Goal: Information Seeking & Learning: Check status

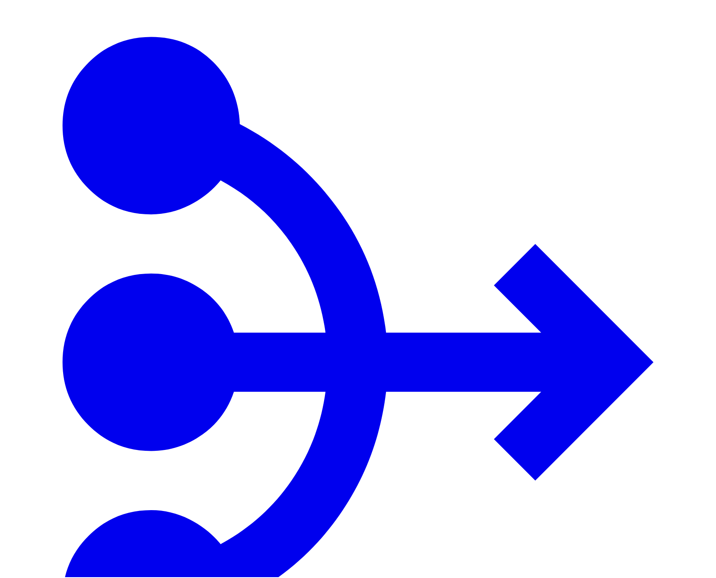
scroll to position [328, 0]
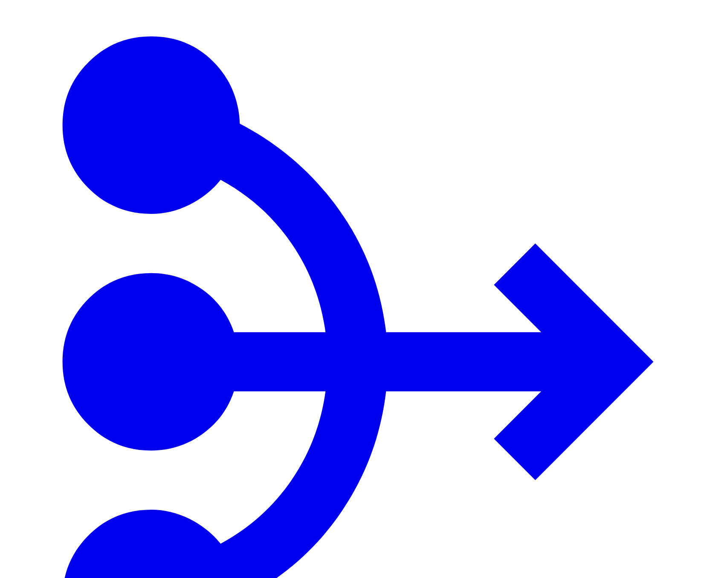
click at [14, 25] on icon "Navigate to System" at bounding box center [358, 362] width 710 height 710
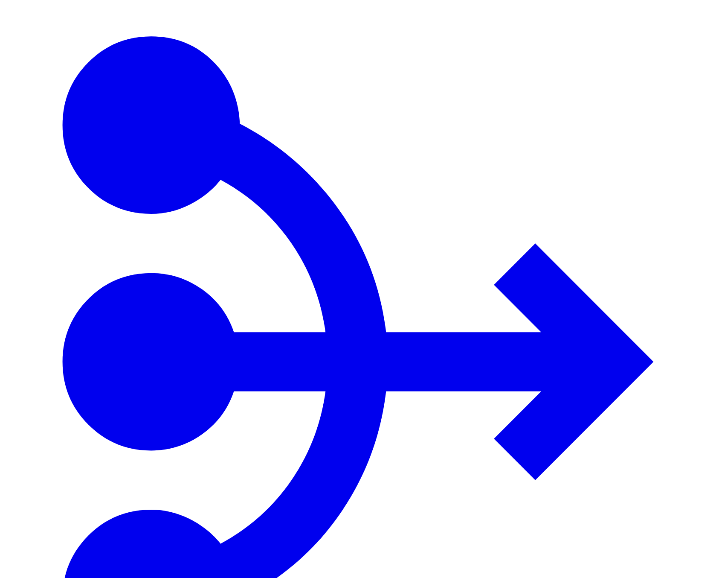
type input "***"
drag, startPoint x: 221, startPoint y: 109, endPoint x: 148, endPoint y: 95, distance: 73.9
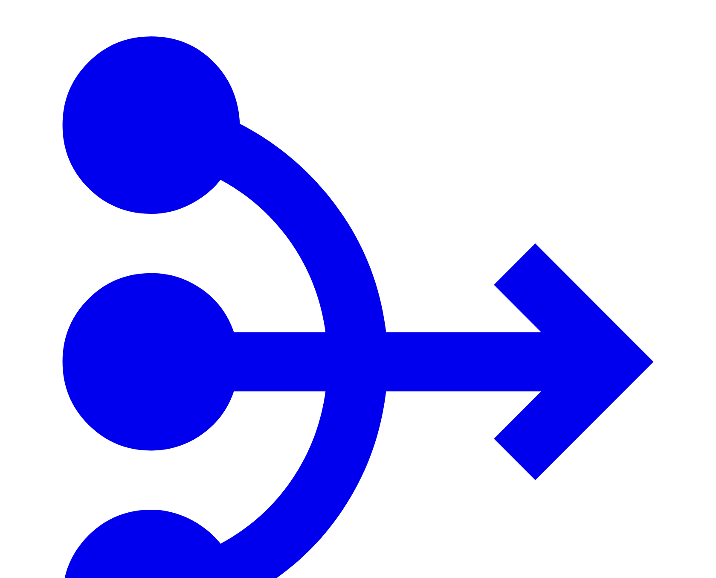
drag, startPoint x: 323, startPoint y: 142, endPoint x: 308, endPoint y: 144, distance: 15.9
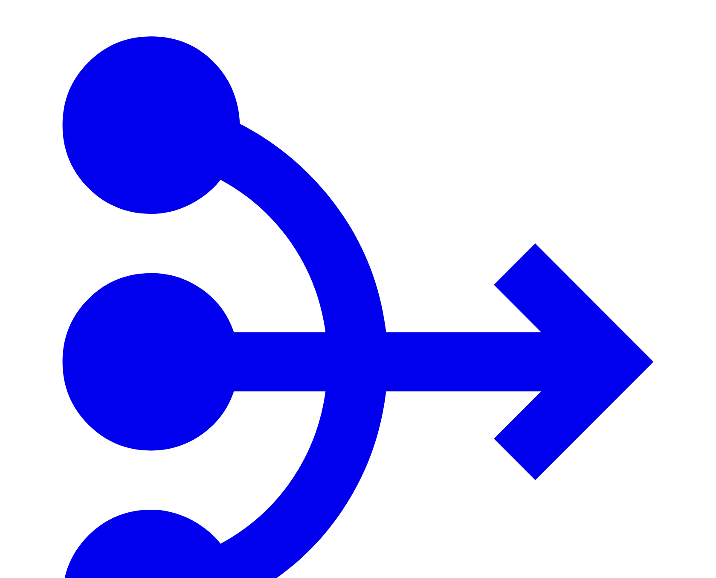
click at [634, 81] on button "button" at bounding box center [630, 82] width 7 height 3
click at [652, 114] on span "1 minute" at bounding box center [641, 111] width 22 height 6
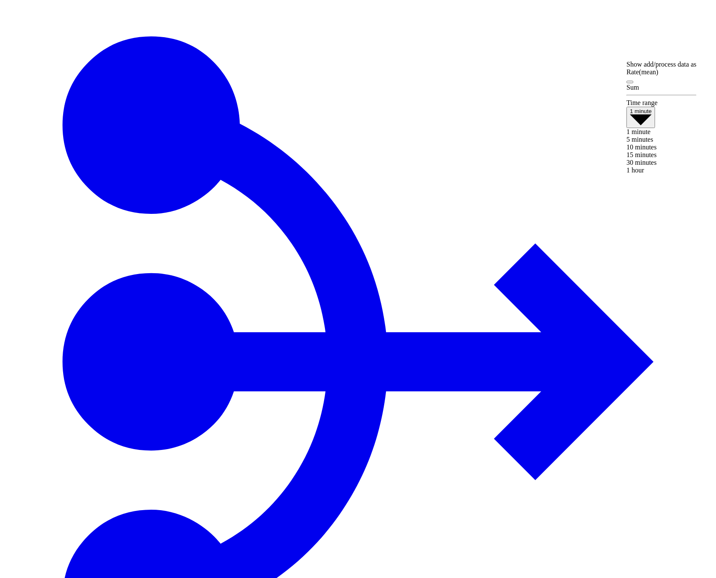
drag, startPoint x: 658, startPoint y: 206, endPoint x: 659, endPoint y: 215, distance: 9.0
click at [659, 174] on div "1 minute 5 minutes 10 minutes 15 minutes 30 minutes 1 hour" at bounding box center [662, 151] width 70 height 46
click at [644, 174] on span "1 hour" at bounding box center [635, 169] width 17 height 7
